Goal: Information Seeking & Learning: Learn about a topic

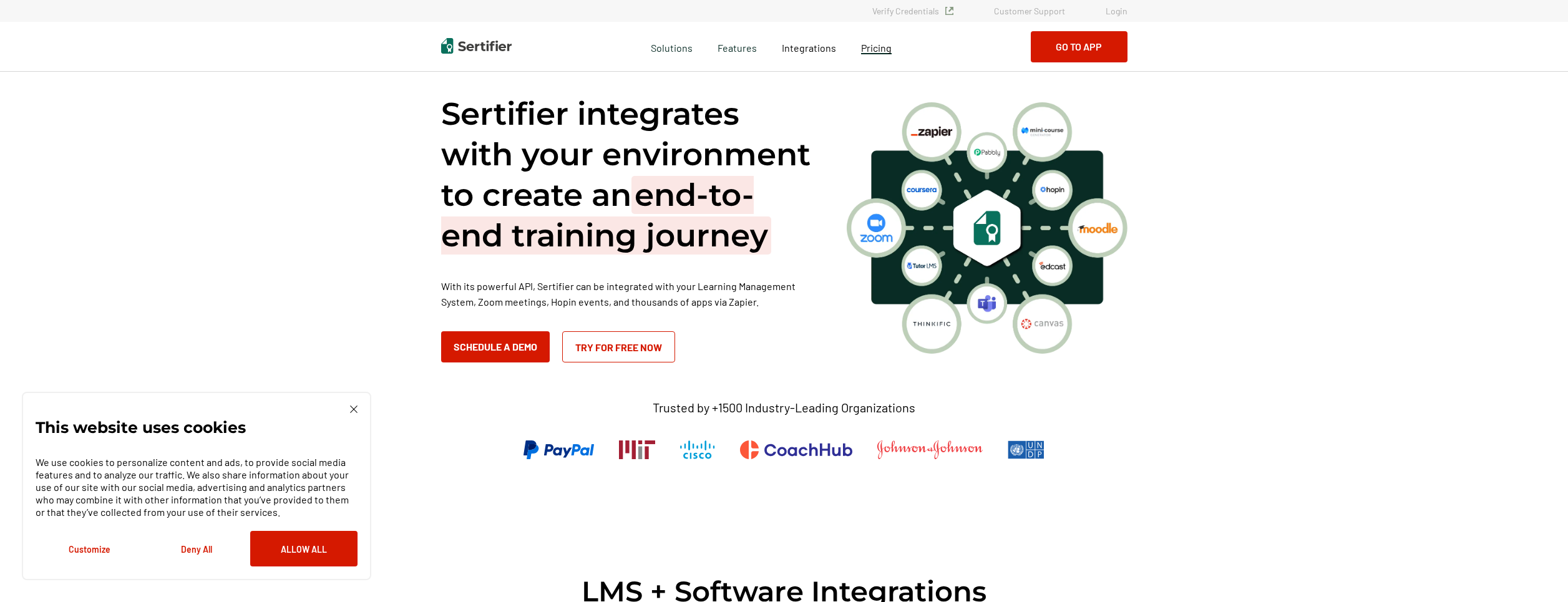
click at [881, 53] on span "Pricing" at bounding box center [876, 48] width 31 height 12
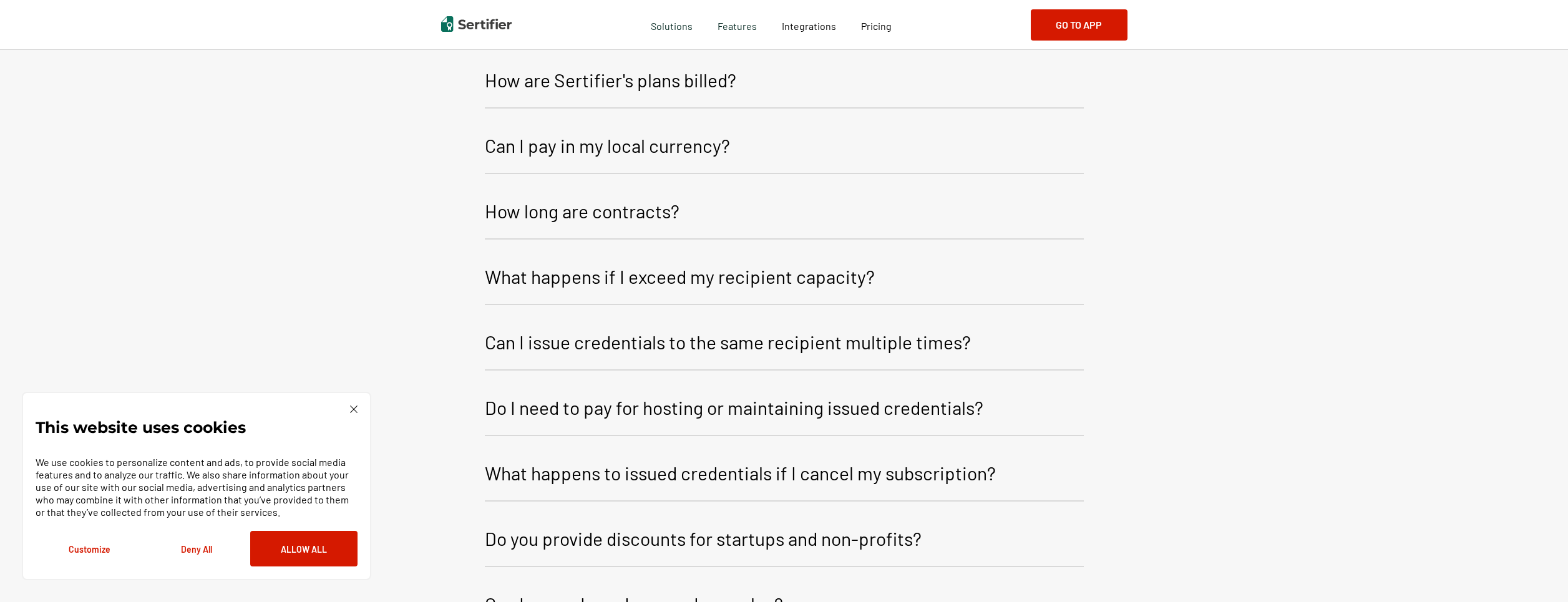
scroll to position [1993, 0]
click at [203, 551] on button "Deny All" at bounding box center [196, 549] width 107 height 36
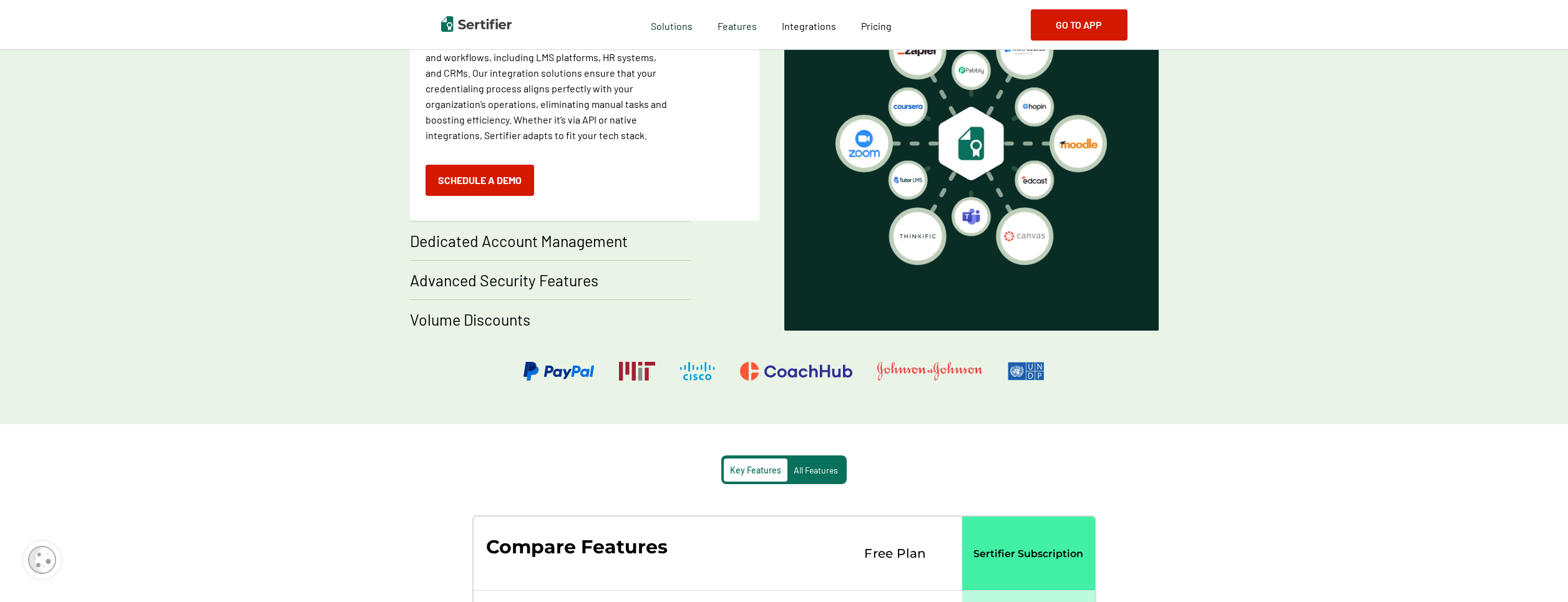
scroll to position [571, 0]
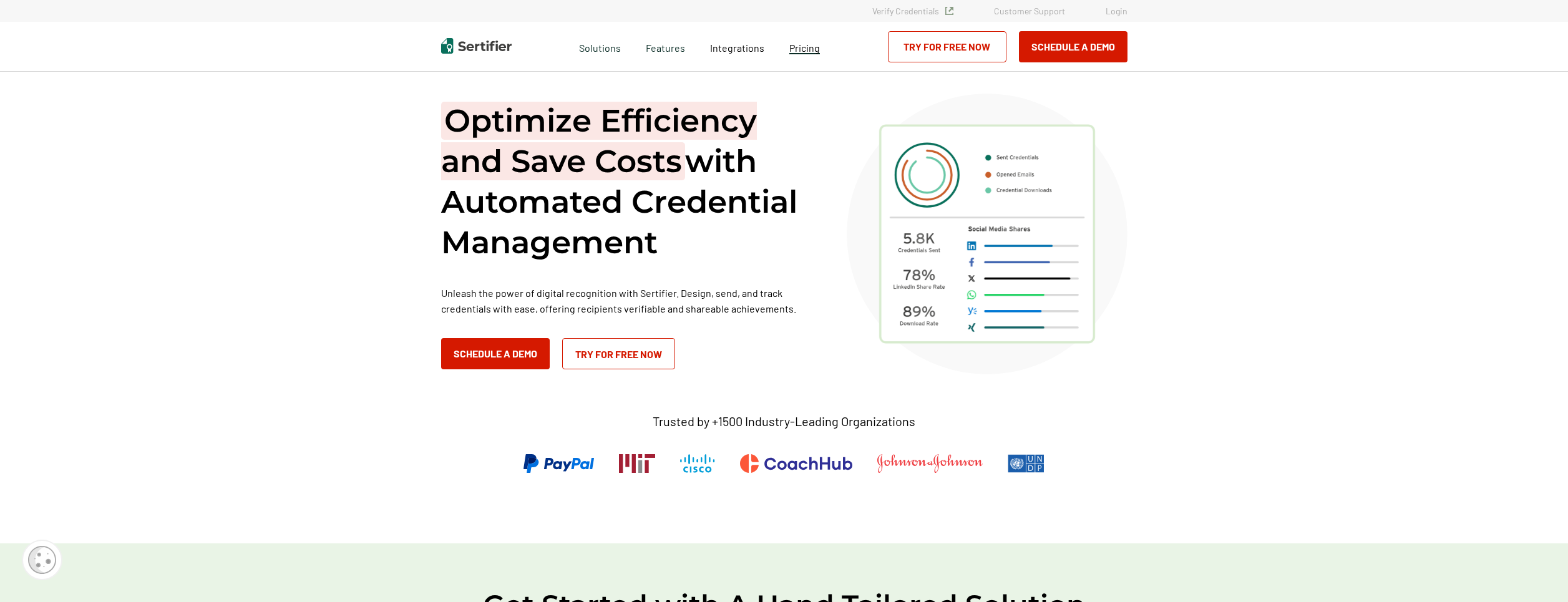
click at [804, 45] on span "Pricing" at bounding box center [805, 48] width 31 height 12
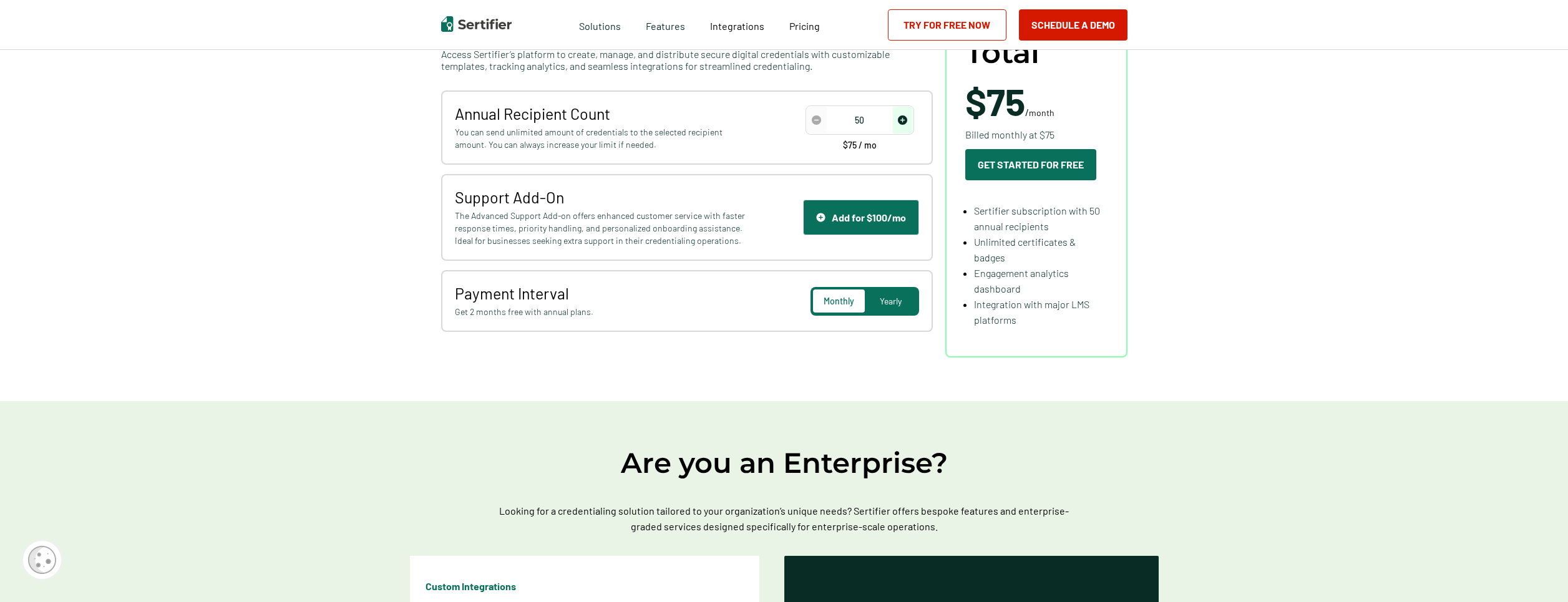
scroll to position [32, 0]
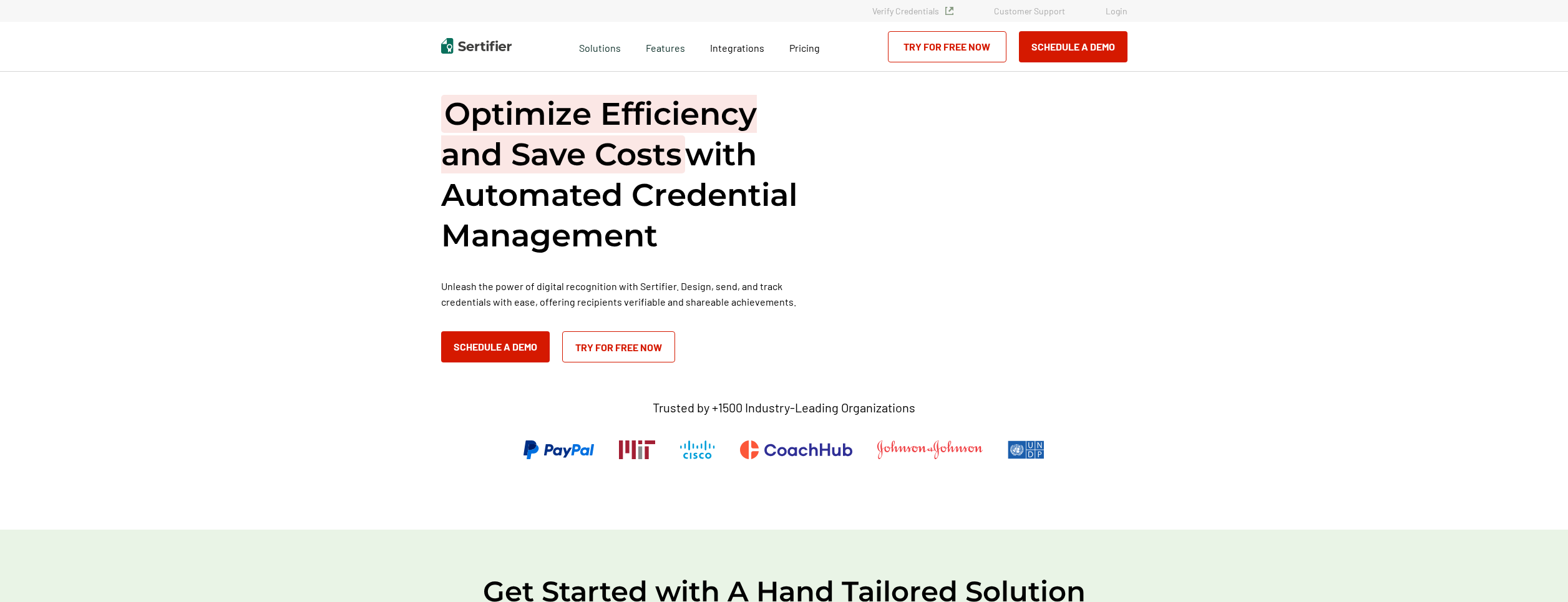
click at [1127, 11] on link "Login" at bounding box center [1116, 11] width 22 height 11
